Goal: Transaction & Acquisition: Subscribe to service/newsletter

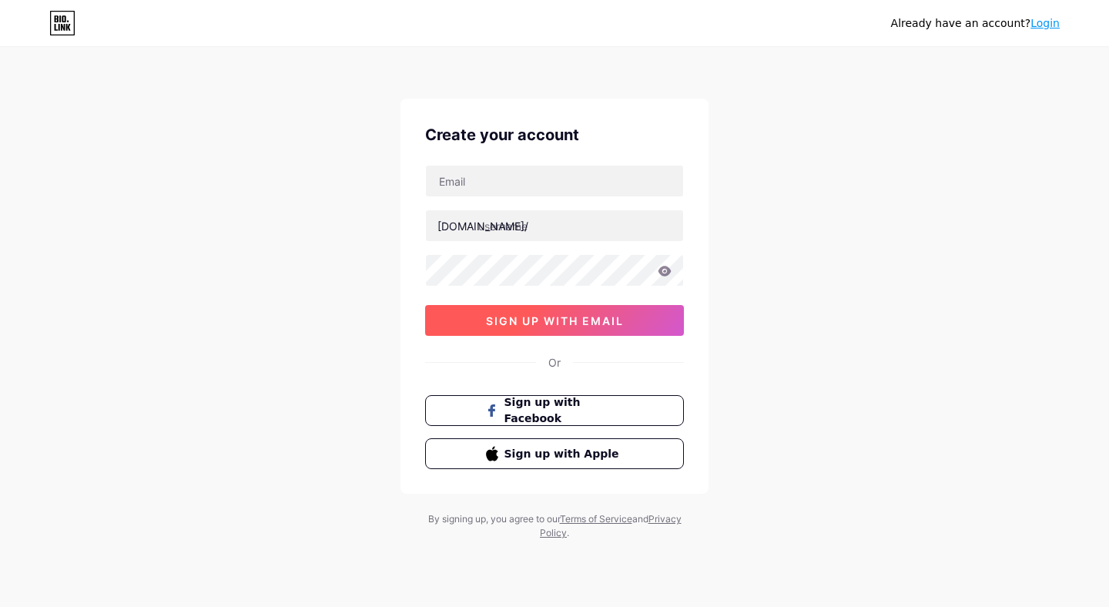
click at [594, 325] on span "sign up with email" at bounding box center [555, 320] width 138 height 13
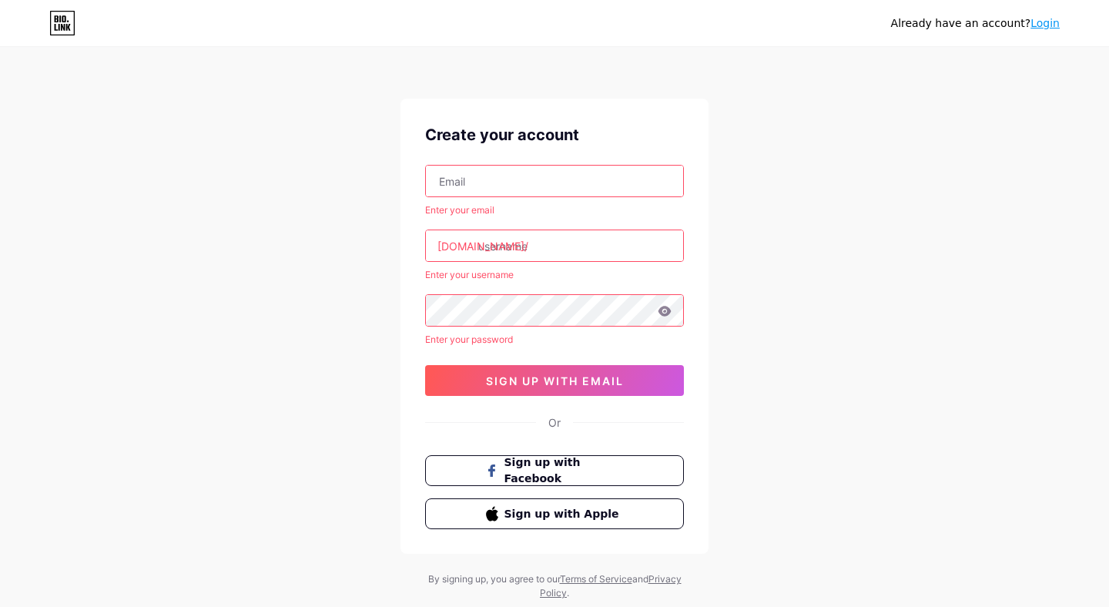
click at [548, 183] on input "text" at bounding box center [554, 181] width 257 height 31
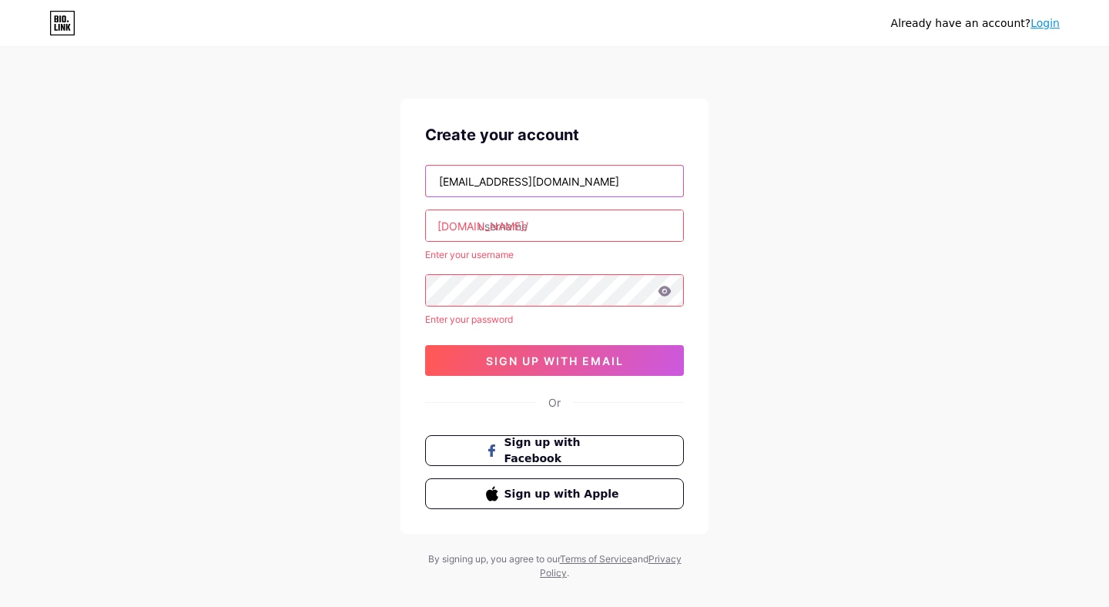
type input "[EMAIL_ADDRESS][DOMAIN_NAME]"
click at [572, 220] on input "text" at bounding box center [554, 225] width 257 height 31
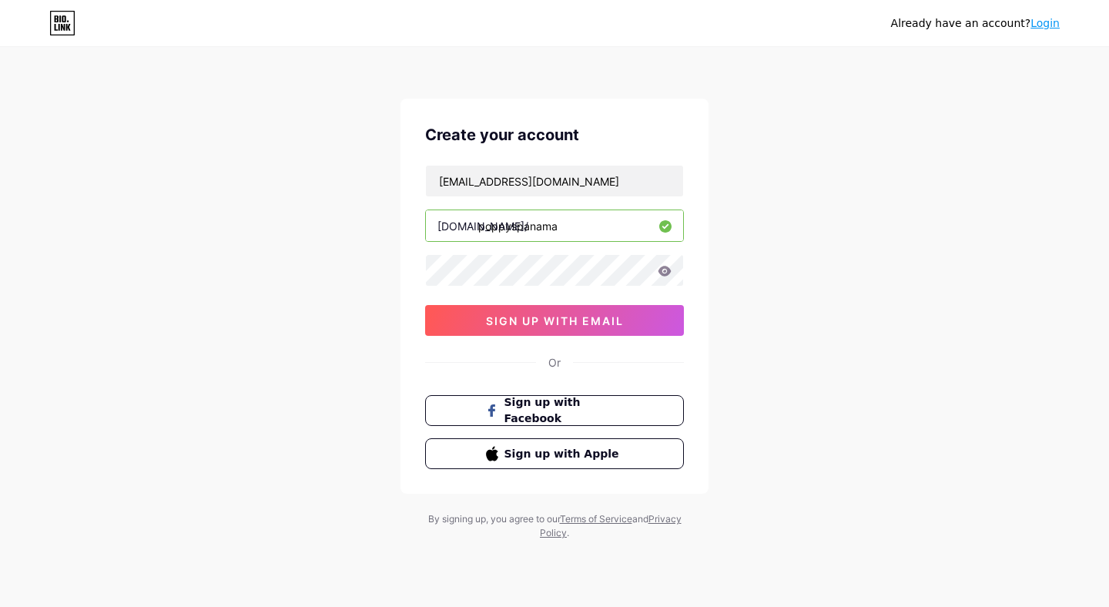
type input "poppyspanama"
click at [666, 274] on icon at bounding box center [665, 271] width 13 height 10
click at [819, 228] on div "Already have an account? Login Create your account [EMAIL_ADDRESS][DOMAIN_NAME]…" at bounding box center [554, 294] width 1109 height 589
click at [562, 314] on span "sign up with email" at bounding box center [555, 320] width 138 height 13
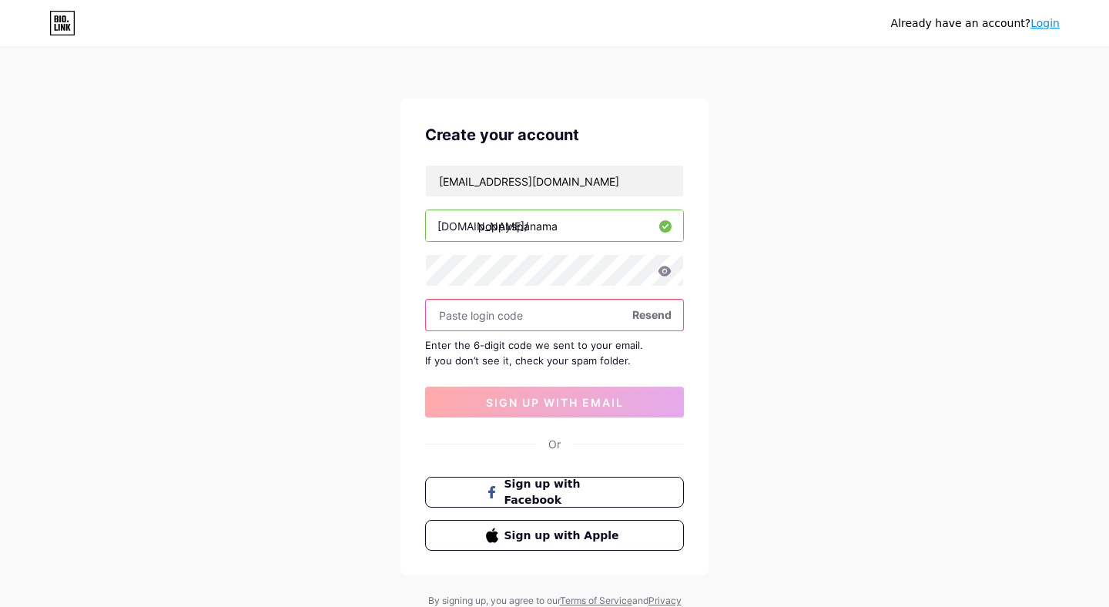
paste input "781972"
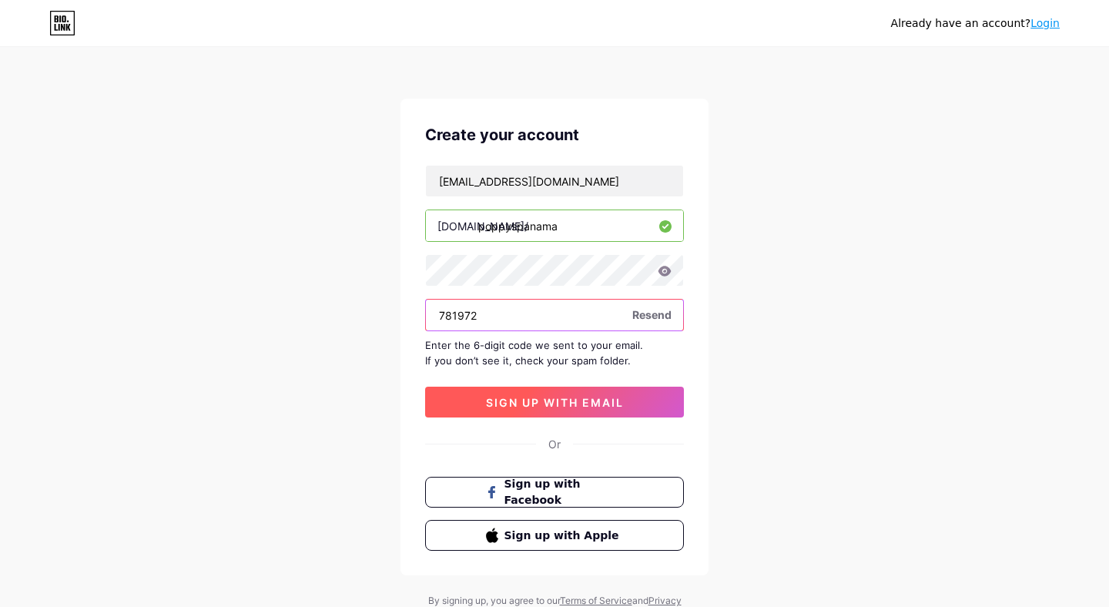
type input "781972"
click at [515, 394] on button "sign up with email" at bounding box center [554, 402] width 259 height 31
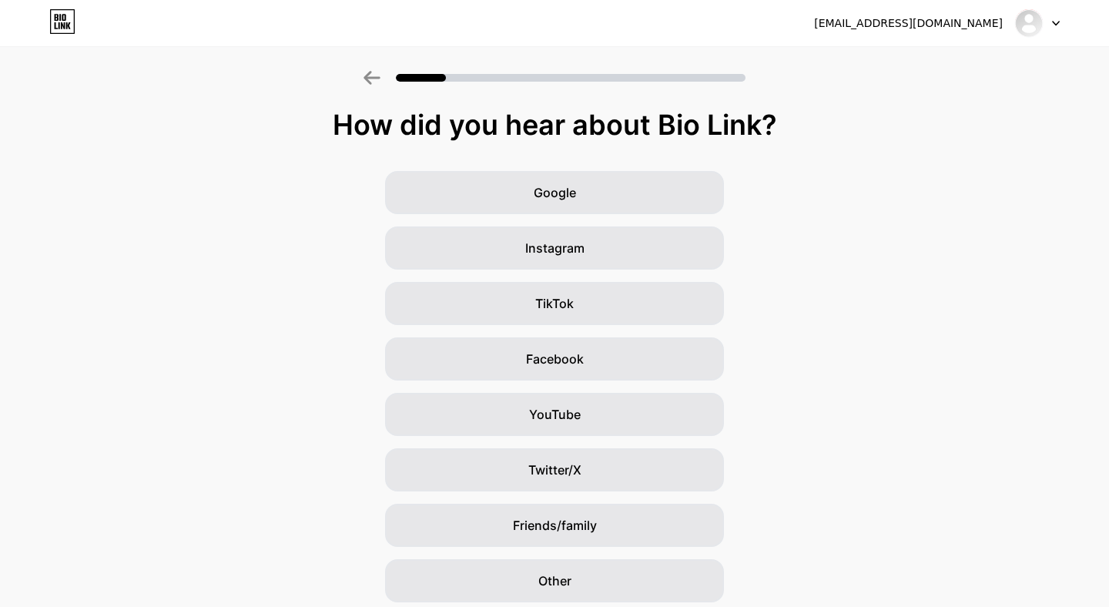
scroll to position [57, 0]
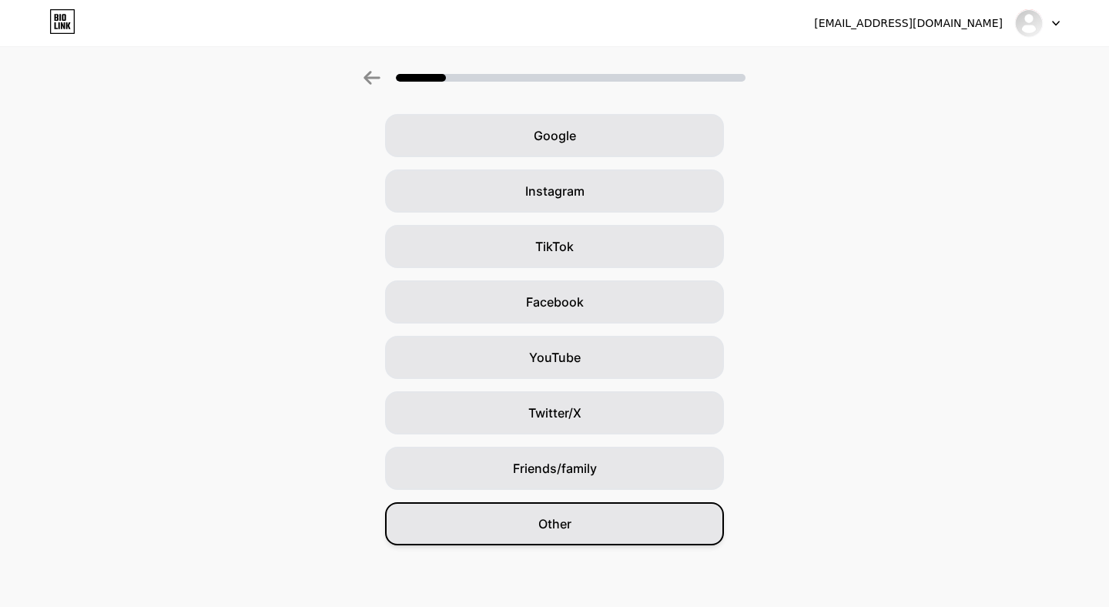
click at [480, 511] on div "Other" at bounding box center [554, 523] width 339 height 43
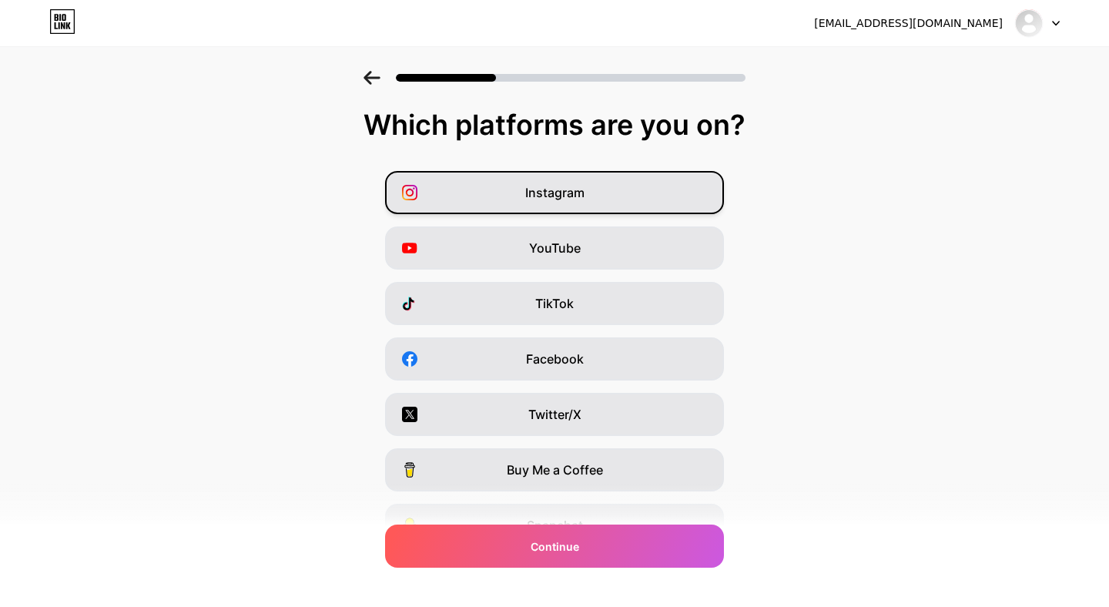
click at [588, 194] on div "Instagram" at bounding box center [554, 192] width 339 height 43
click at [596, 314] on div "TikTok" at bounding box center [554, 303] width 339 height 43
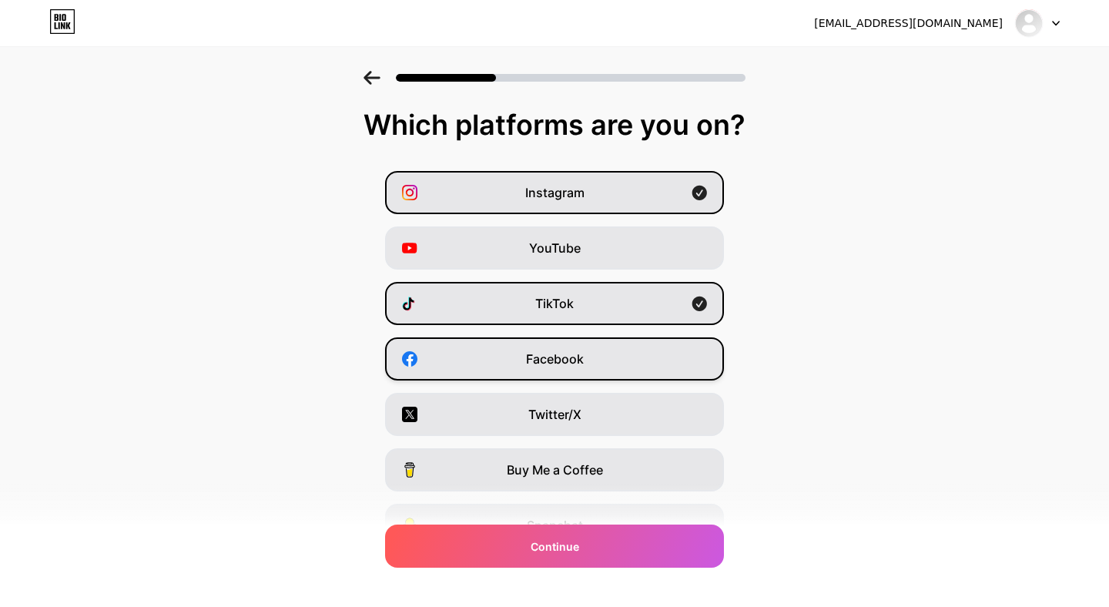
click at [585, 361] on div "Facebook" at bounding box center [554, 358] width 339 height 43
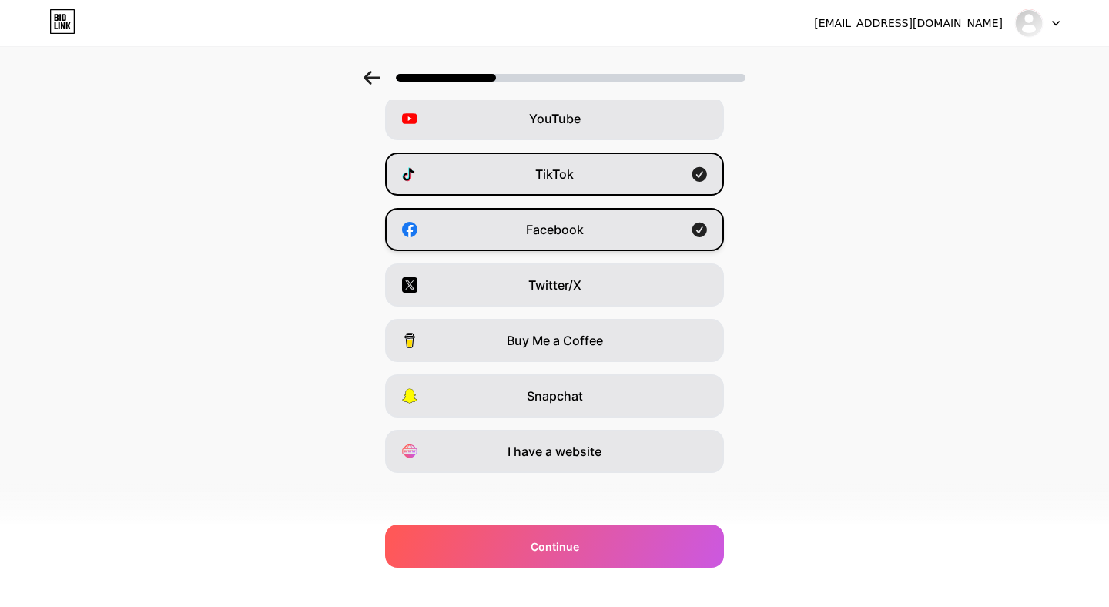
scroll to position [134, 0]
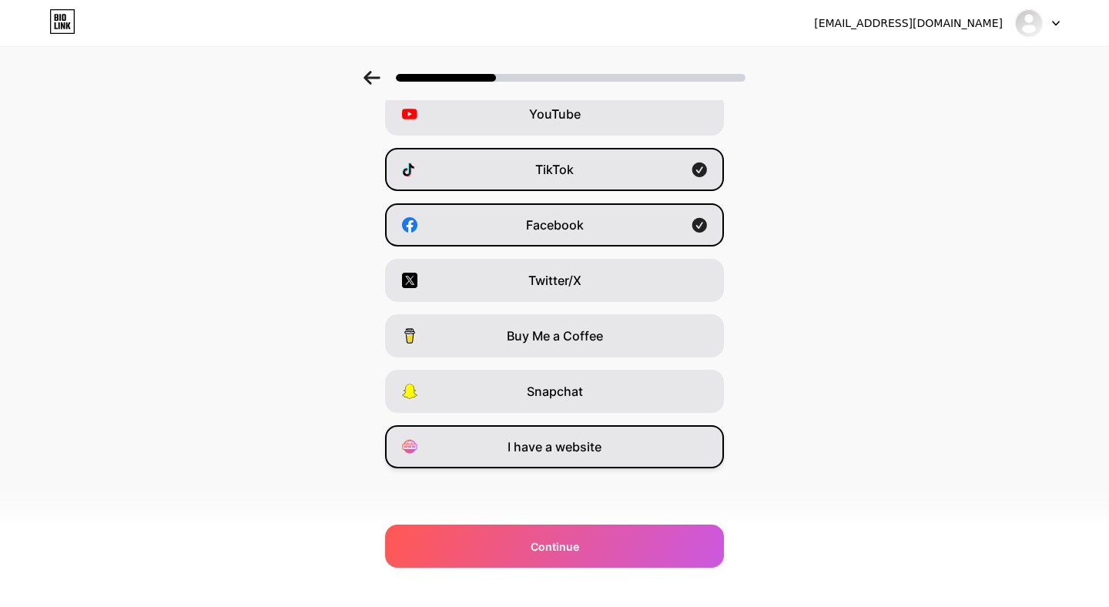
click at [555, 453] on span "I have a website" at bounding box center [555, 447] width 94 height 18
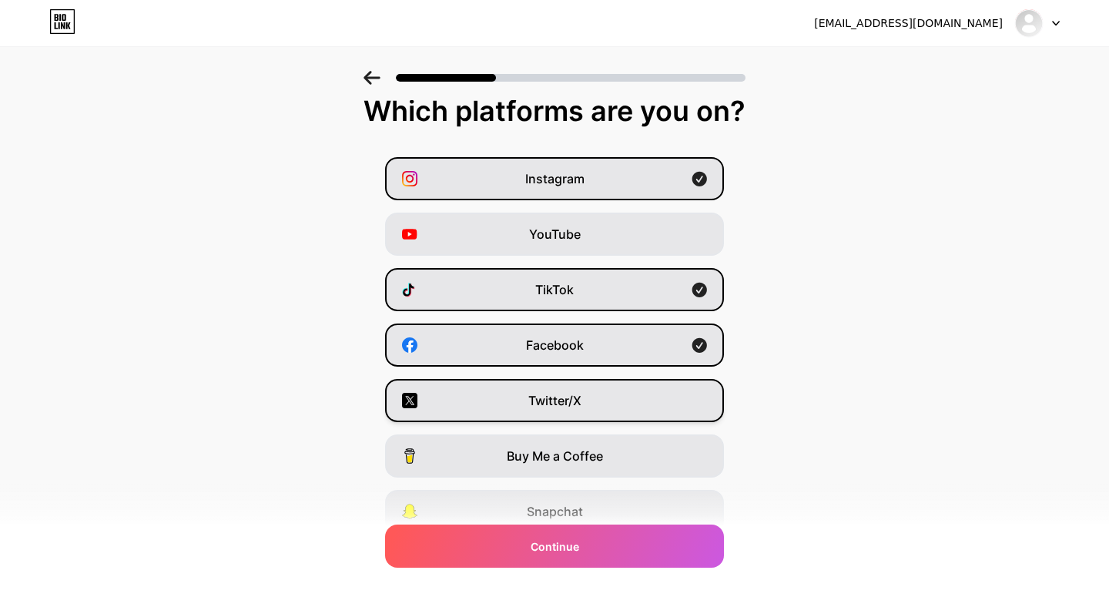
scroll to position [0, 0]
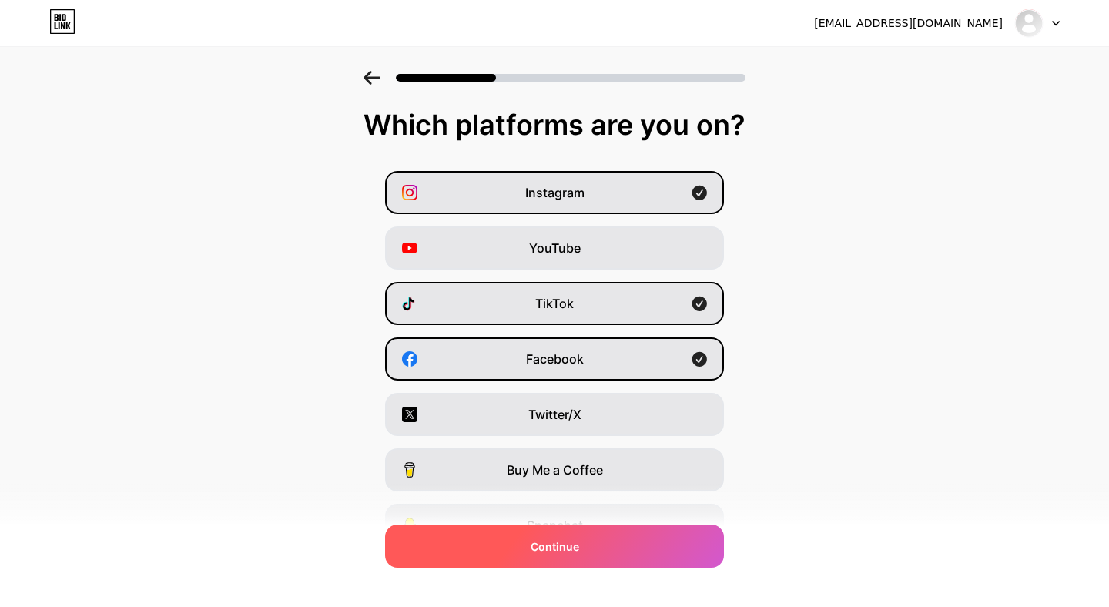
click at [548, 547] on span "Continue" at bounding box center [555, 546] width 49 height 16
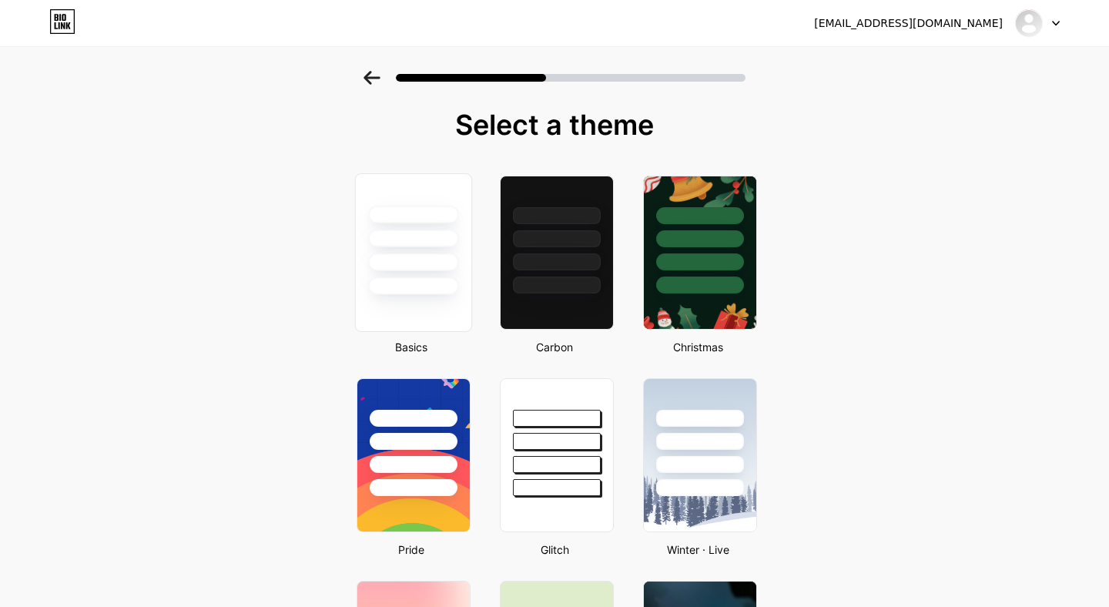
click at [388, 248] on div at bounding box center [414, 234] width 116 height 121
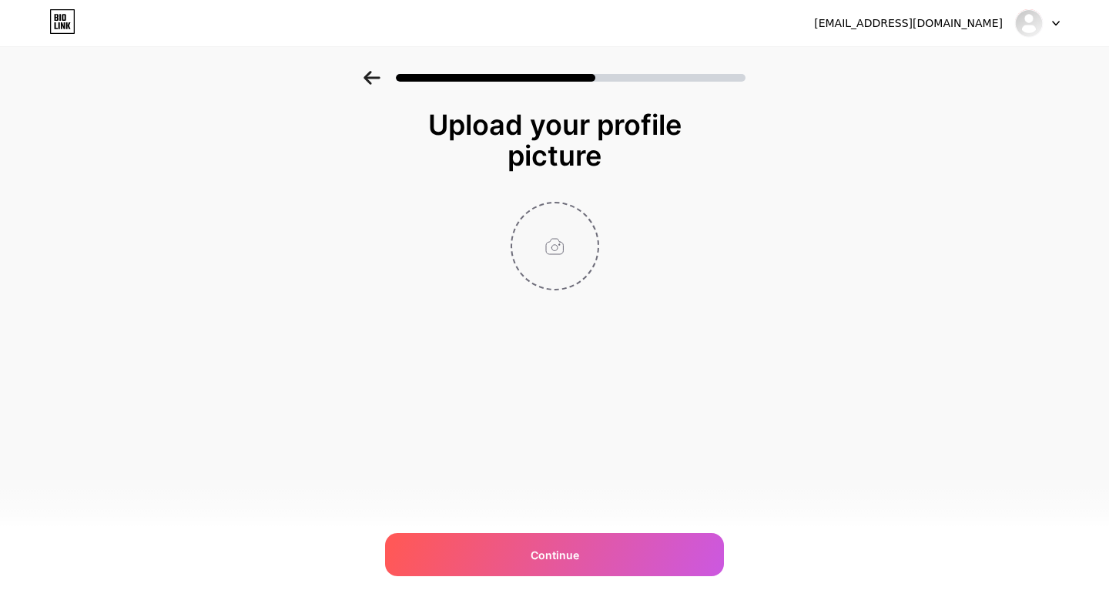
click at [554, 250] on input "file" at bounding box center [554, 245] width 85 height 85
type input "C:\fakepath\Profile.png"
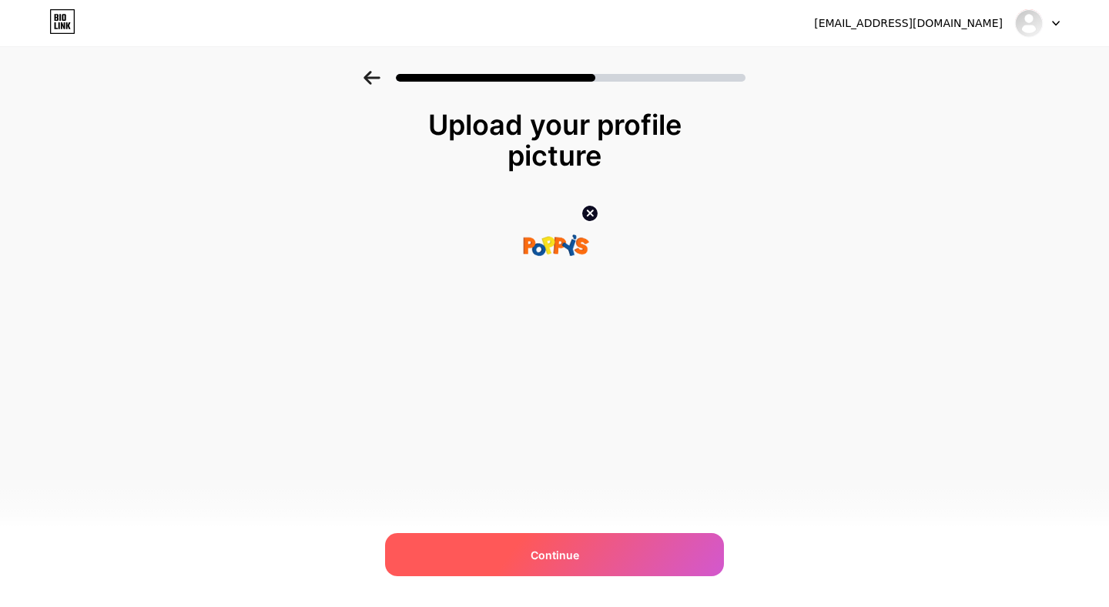
click at [558, 558] on span "Continue" at bounding box center [555, 555] width 49 height 16
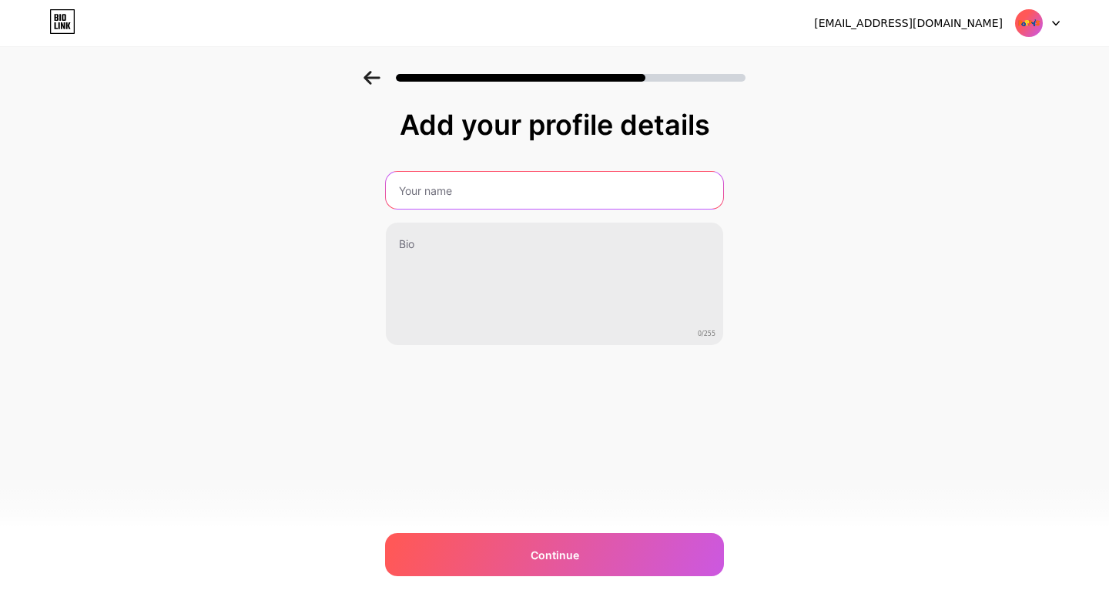
click at [530, 189] on input "text" at bounding box center [554, 190] width 337 height 37
paste input "Panama’s leading children’s store"
type input "Panama’s leading children’s store"
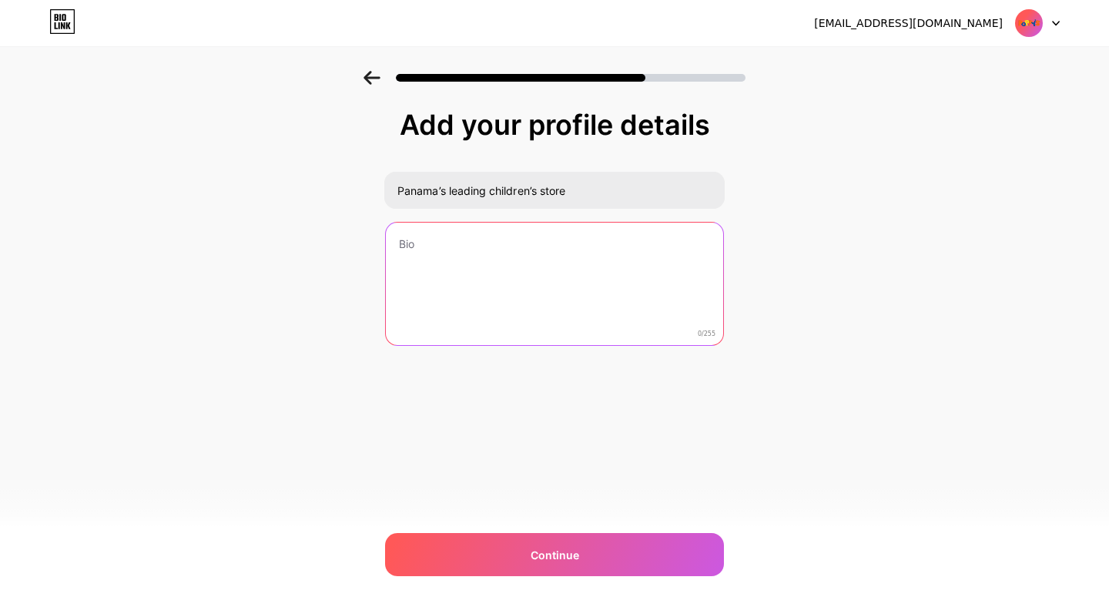
click at [480, 252] on textarea at bounding box center [554, 285] width 337 height 124
paste textarea "Offering clothing, shoes, accessories, and essentials for babies and kids. With…"
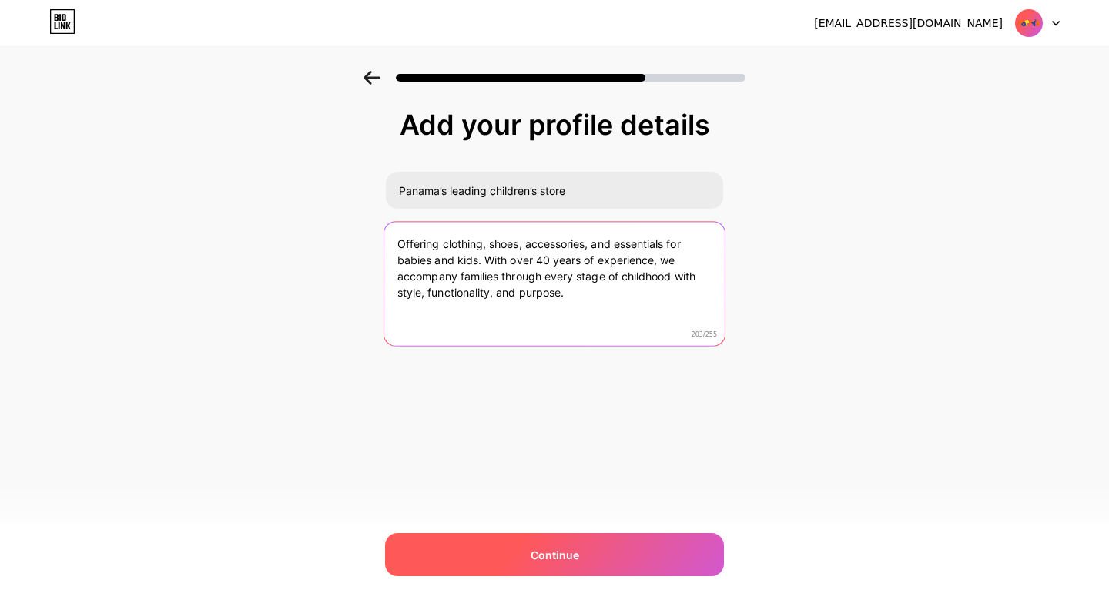
type textarea "Offering clothing, shoes, accessories, and essentials for babies and kids. With…"
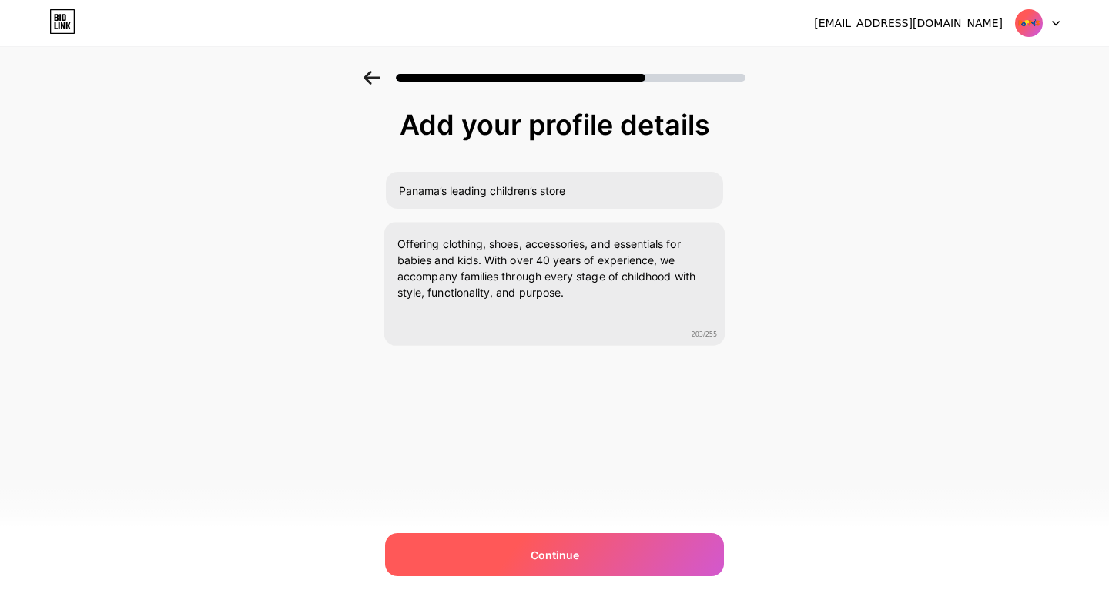
click at [595, 557] on div "Continue" at bounding box center [554, 554] width 339 height 43
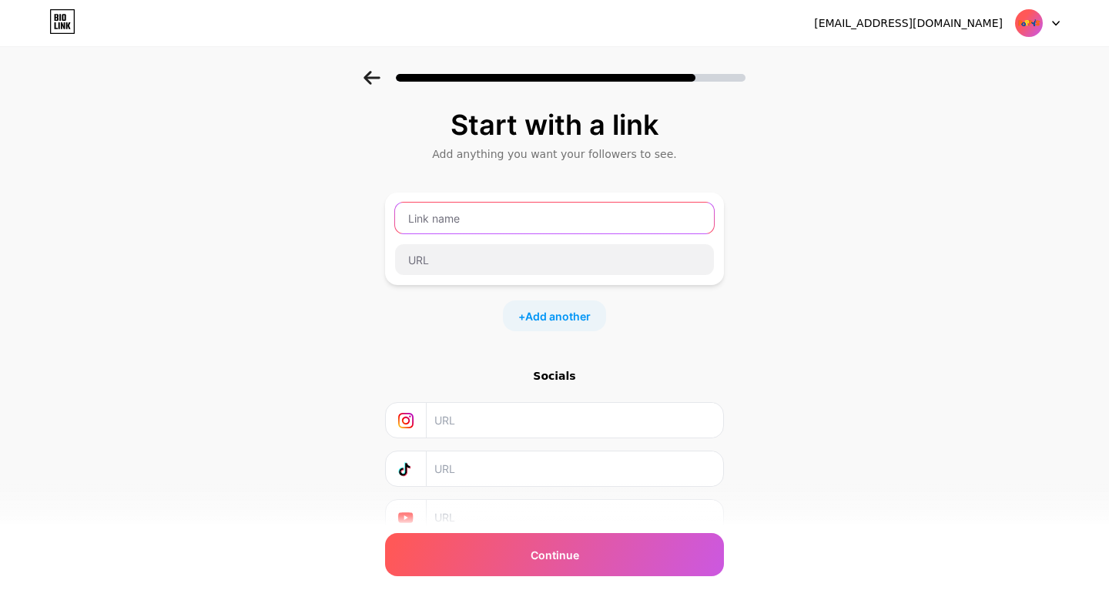
click at [470, 225] on input "text" at bounding box center [554, 218] width 319 height 31
type input "Shop online"
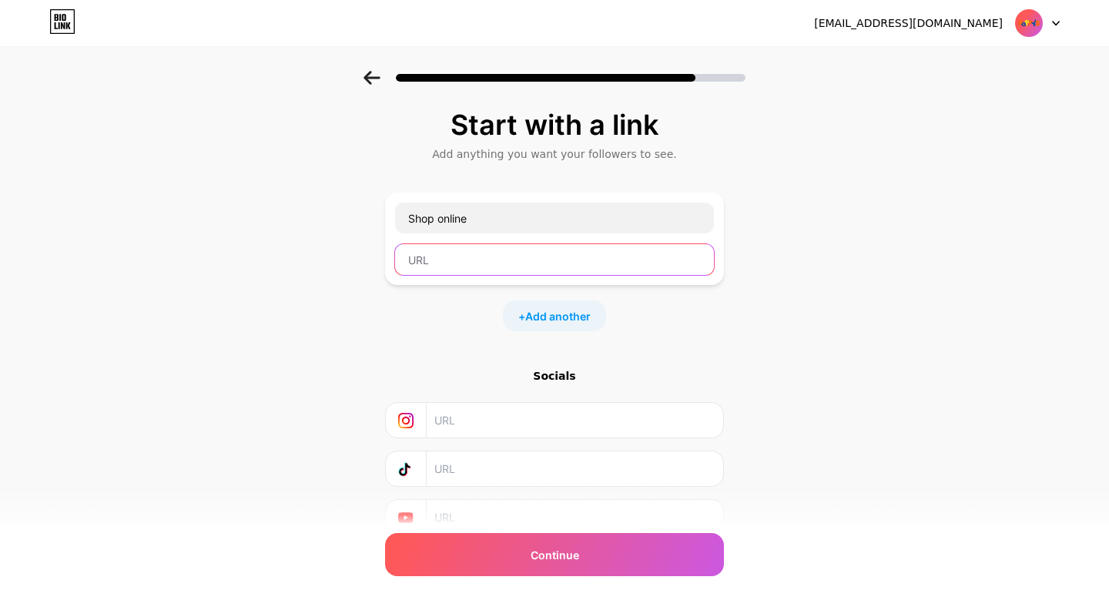
click at [478, 260] on input "text" at bounding box center [554, 259] width 319 height 31
paste input "[URL][DOMAIN_NAME]"
type input "[URL][DOMAIN_NAME]"
click at [540, 418] on input "text" at bounding box center [574, 420] width 280 height 35
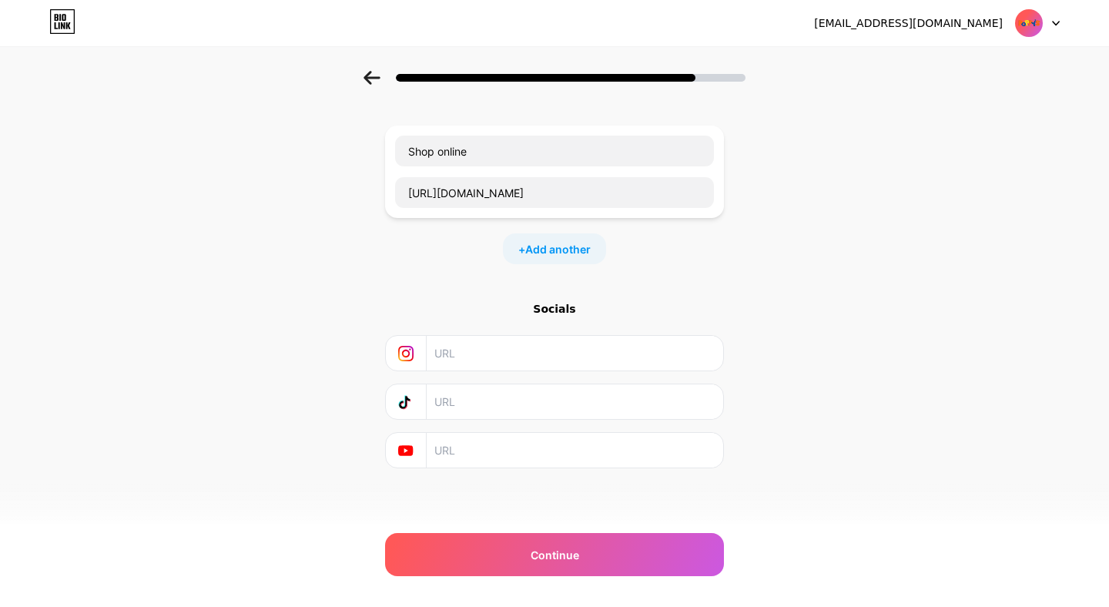
paste input "[URL][DOMAIN_NAME]"
type input "[URL][DOMAIN_NAME]"
click at [487, 405] on input "text" at bounding box center [574, 401] width 280 height 35
click at [490, 391] on input "text" at bounding box center [574, 401] width 280 height 35
paste input "[URL][DOMAIN_NAME]"
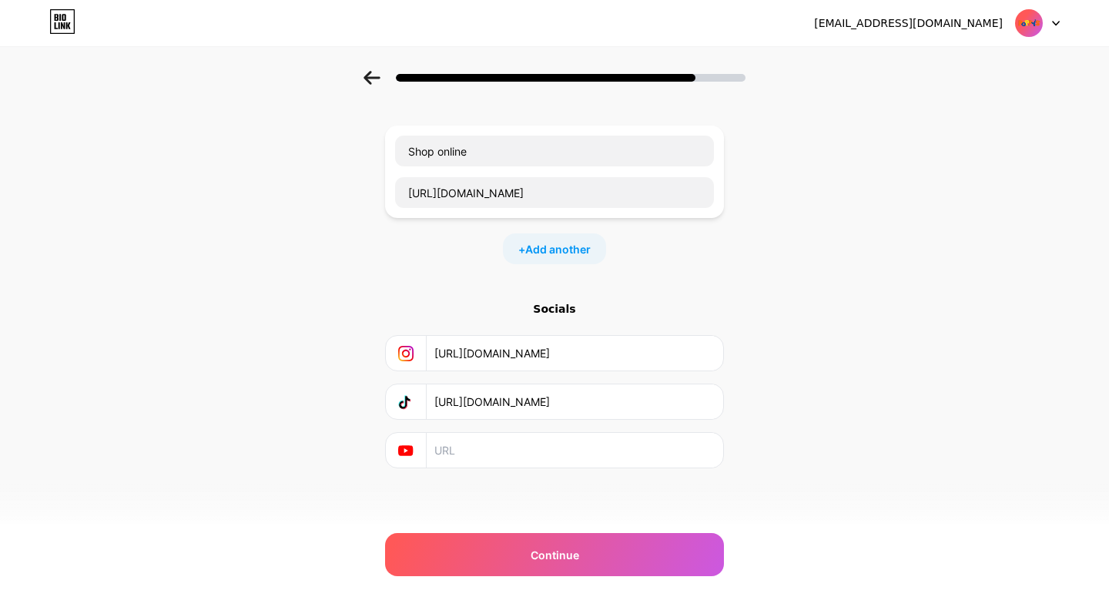
type input "[URL][DOMAIN_NAME]"
click at [525, 455] on input "text" at bounding box center [574, 450] width 280 height 35
click at [410, 455] on icon at bounding box center [405, 450] width 15 height 15
click at [410, 448] on icon at bounding box center [405, 450] width 15 height 11
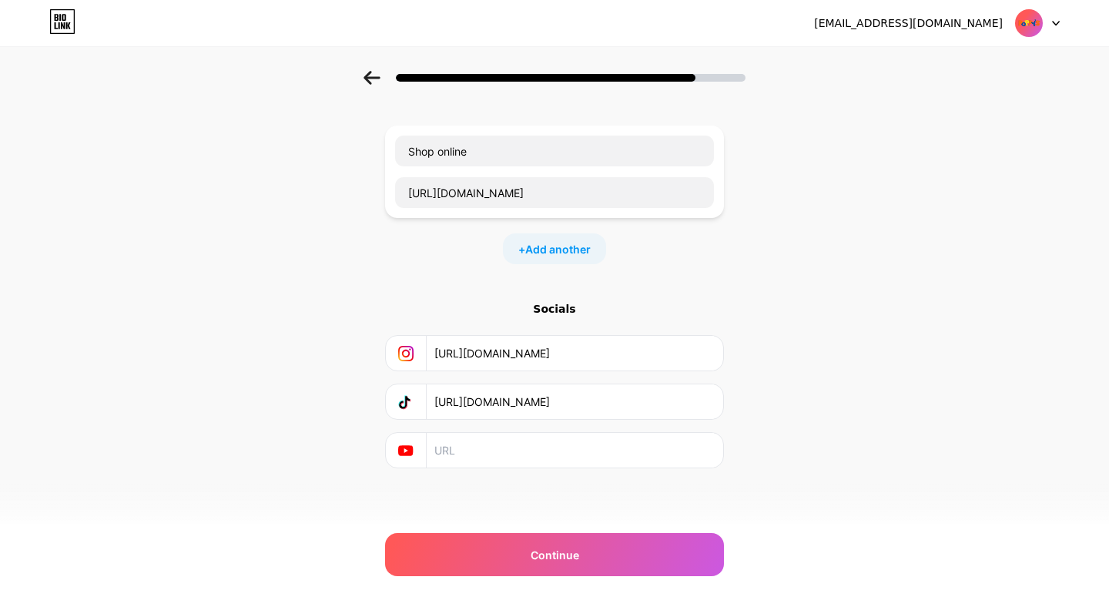
click at [509, 446] on input "text" at bounding box center [574, 450] width 280 height 35
click at [541, 245] on span "Add another" at bounding box center [557, 249] width 65 height 16
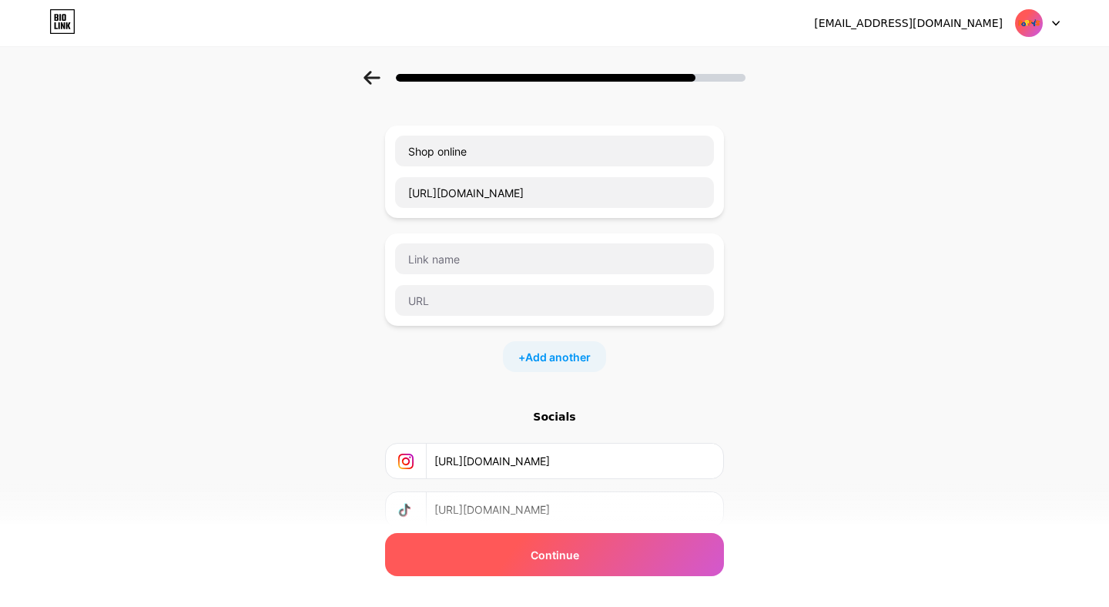
click at [579, 548] on div "Continue" at bounding box center [554, 554] width 339 height 43
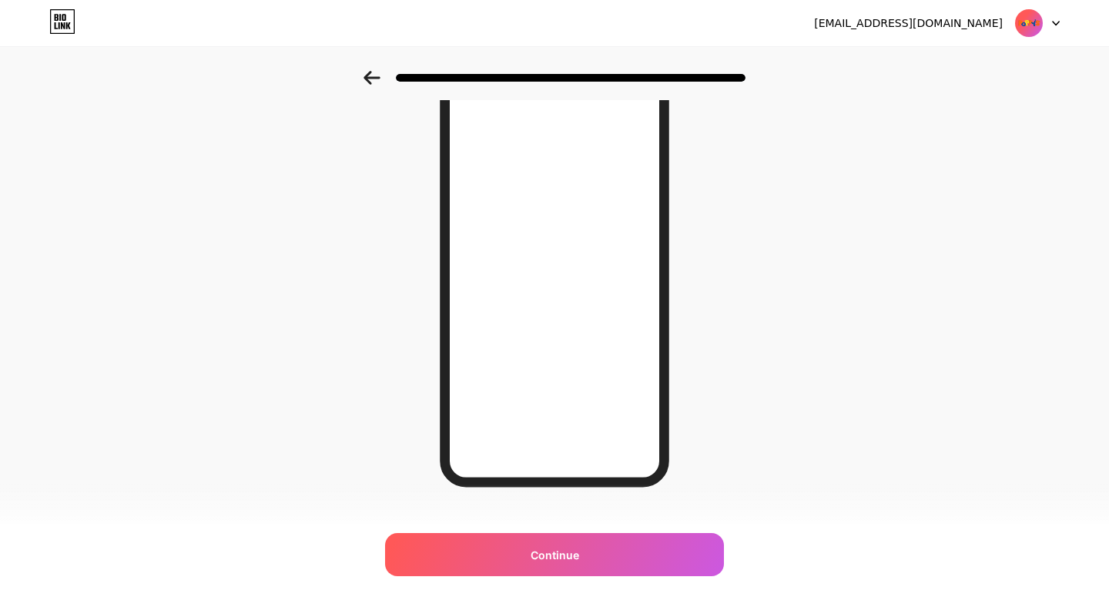
scroll to position [149, 0]
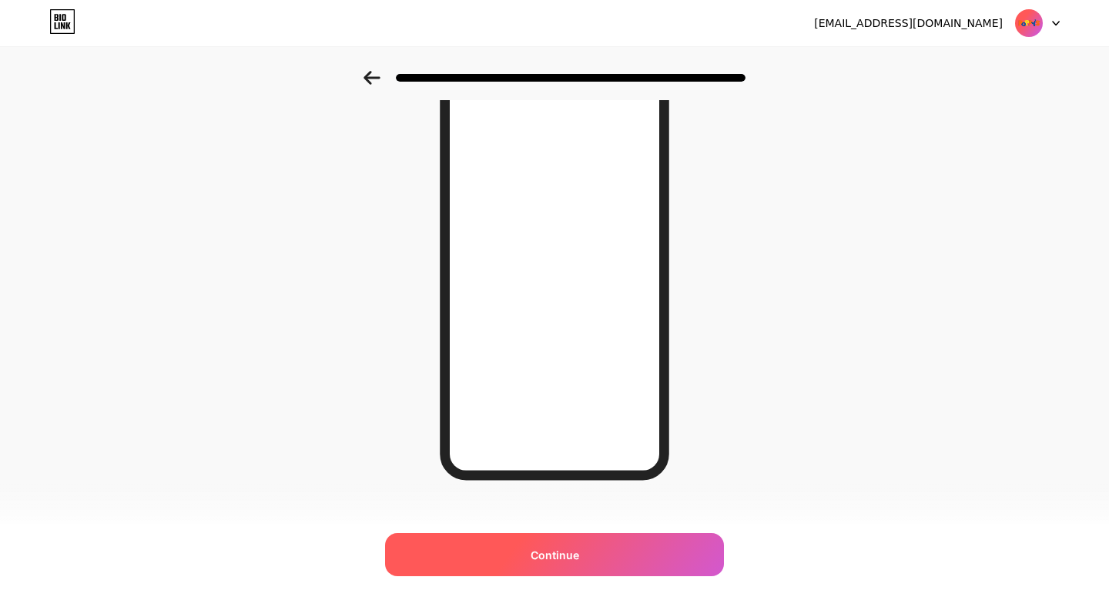
click at [584, 542] on div "Continue" at bounding box center [554, 554] width 339 height 43
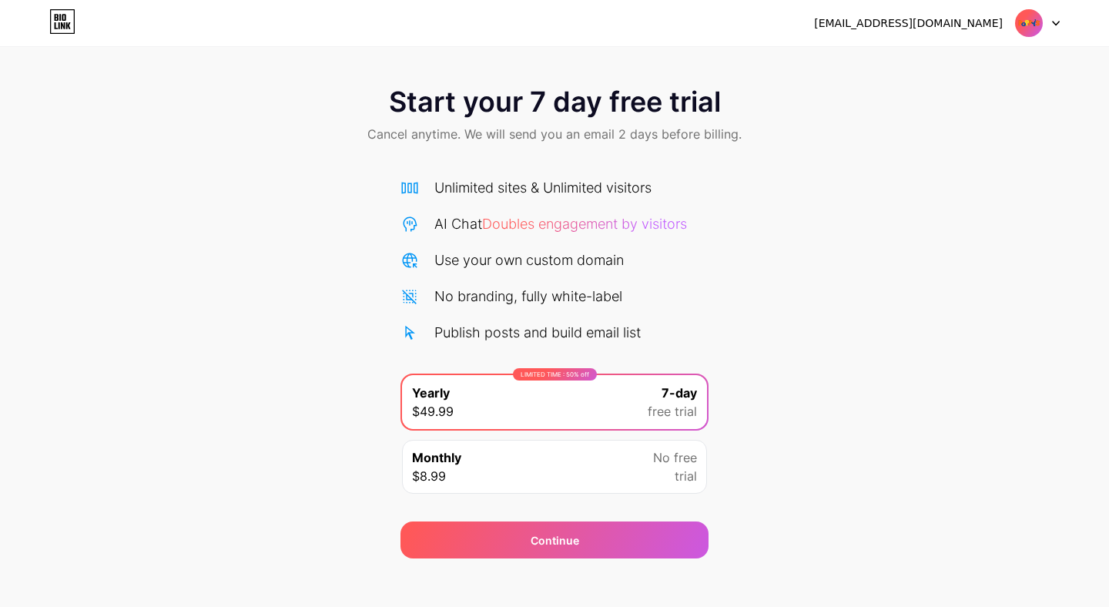
click at [1056, 25] on div at bounding box center [1037, 23] width 45 height 28
click at [967, 218] on div "Start your 7 day free trial Cancel anytime. We will send you an email 2 days be…" at bounding box center [554, 315] width 1109 height 488
click at [531, 181] on div "Unlimited sites & Unlimited visitors" at bounding box center [542, 187] width 217 height 21
click at [569, 112] on span "Start your 7 day free trial" at bounding box center [555, 101] width 332 height 31
click at [75, 22] on div "[EMAIL_ADDRESS][DOMAIN_NAME] Logout" at bounding box center [554, 23] width 1109 height 28
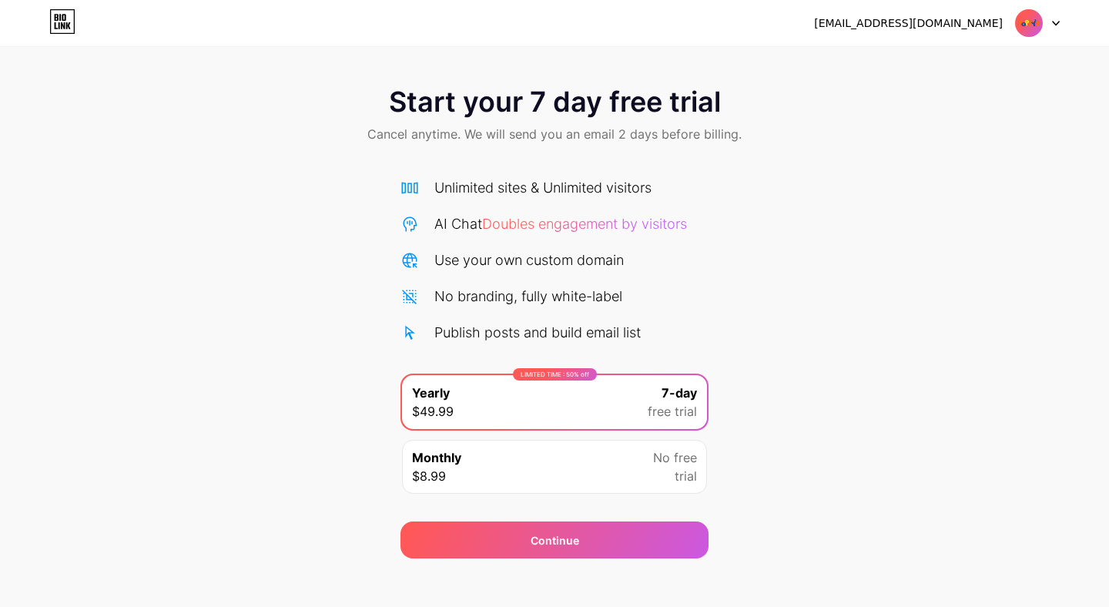
click at [62, 25] on icon at bounding box center [63, 25] width 4 height 7
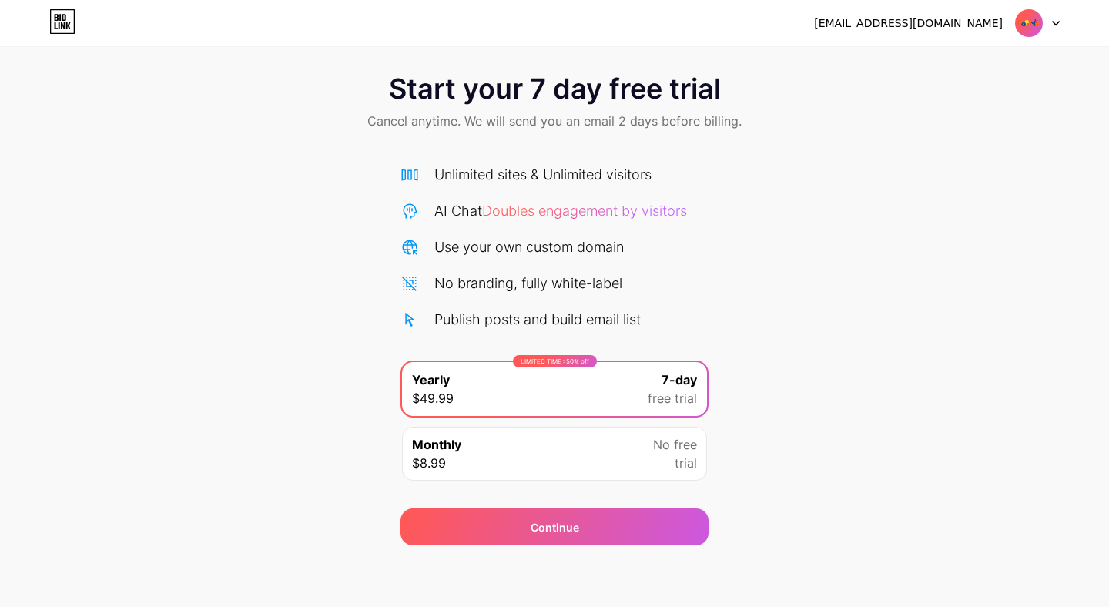
click at [65, 23] on icon at bounding box center [63, 25] width 4 height 7
